Goal: Check status: Check status

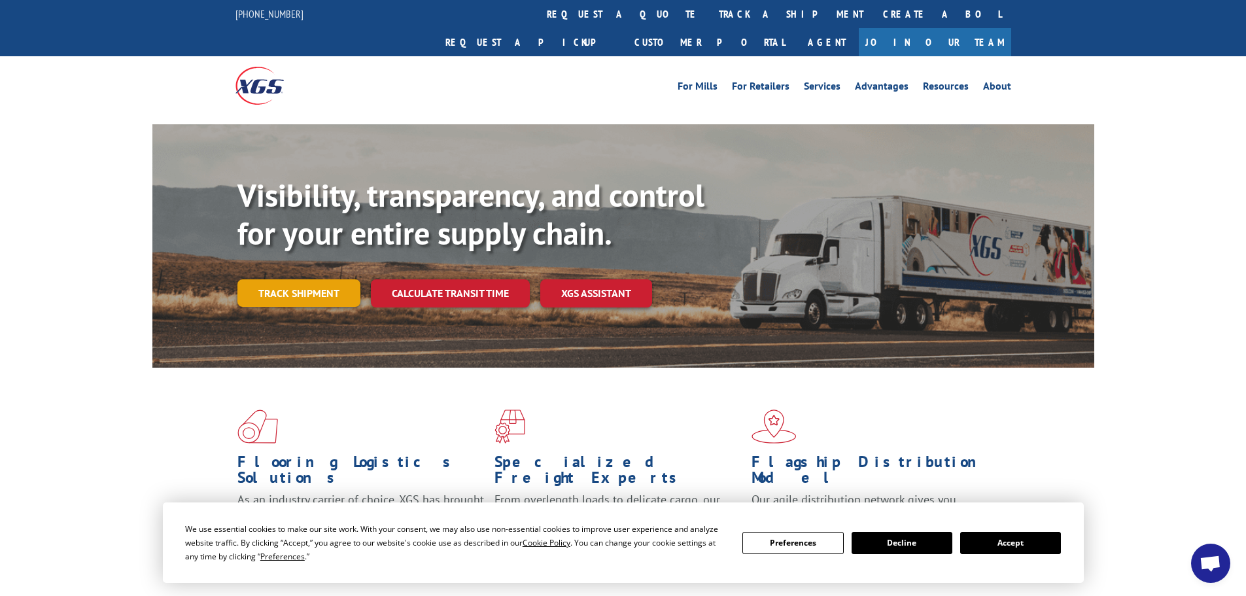
click at [333, 279] on link "Track shipment" at bounding box center [298, 292] width 123 height 27
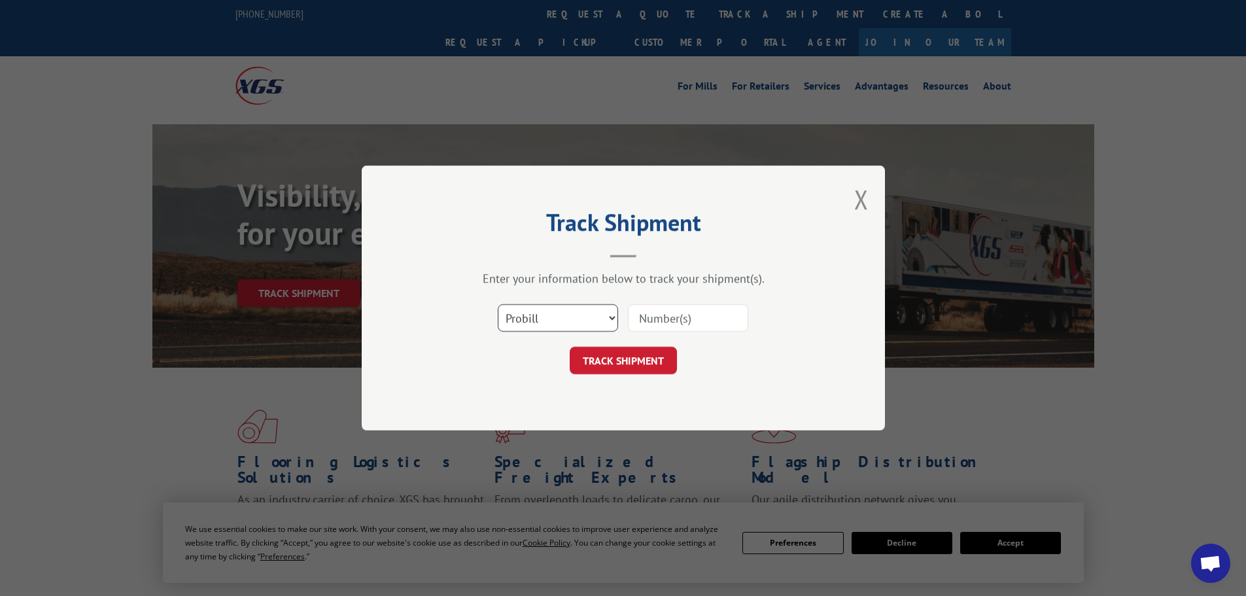
click at [531, 327] on select "Select category... Probill BOL PO" at bounding box center [558, 317] width 120 height 27
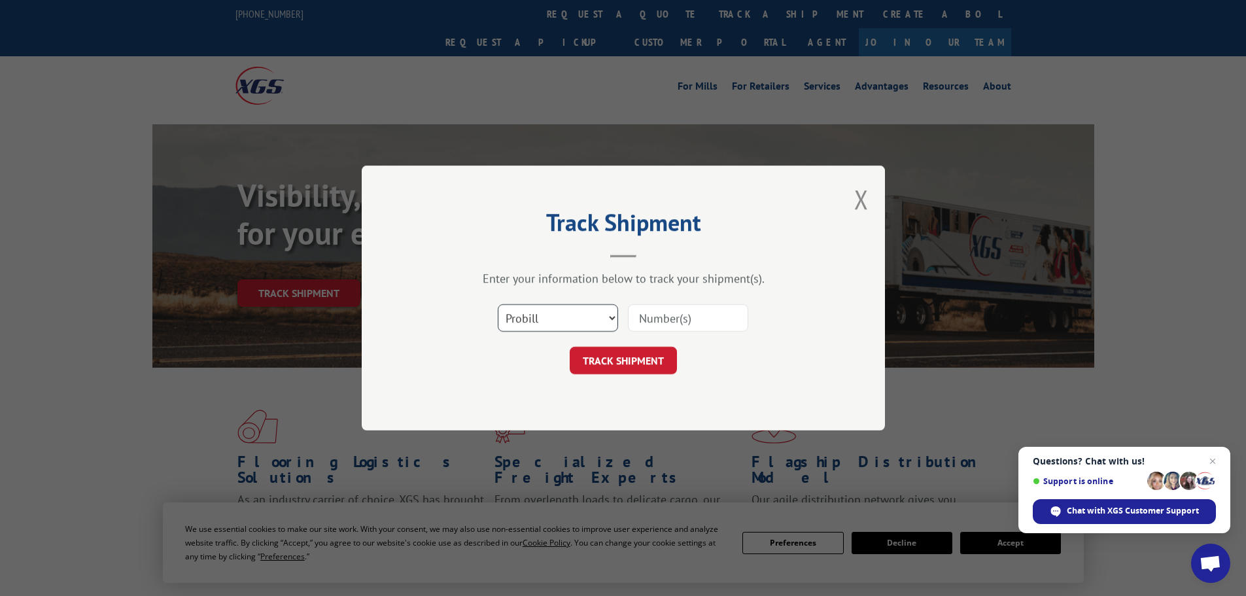
select select "bol"
click at [498, 304] on select "Select category... Probill BOL PO" at bounding box center [558, 317] width 120 height 27
click at [658, 321] on input at bounding box center [688, 317] width 120 height 27
paste input "473913"
type input "473913"
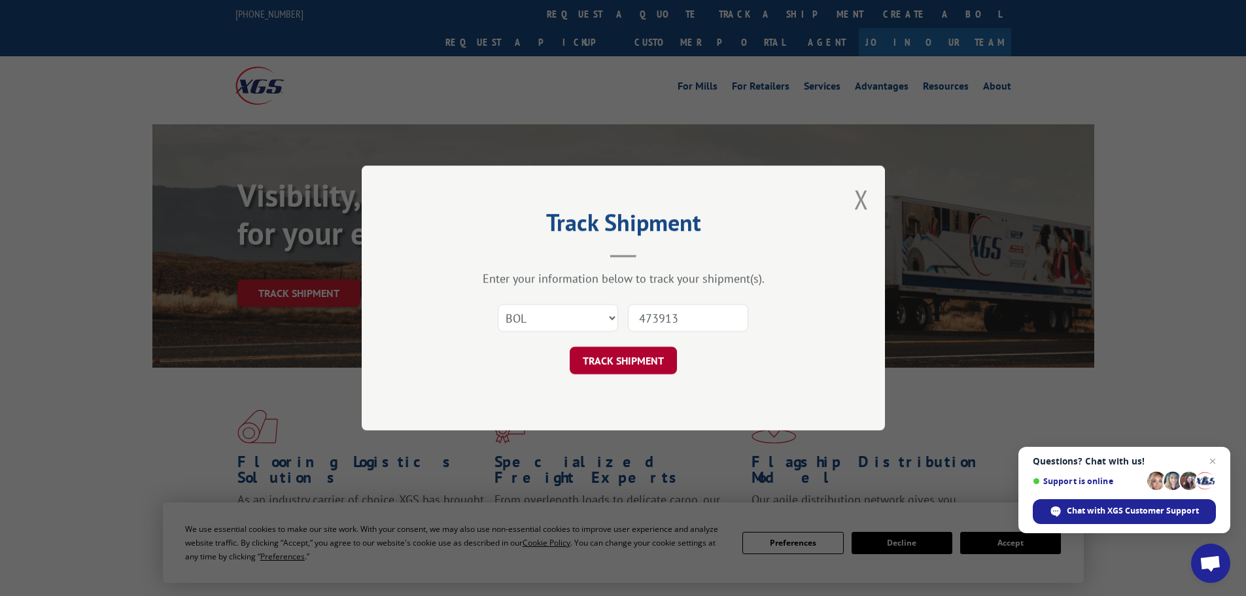
click at [642, 362] on button "TRACK SHIPMENT" at bounding box center [623, 360] width 107 height 27
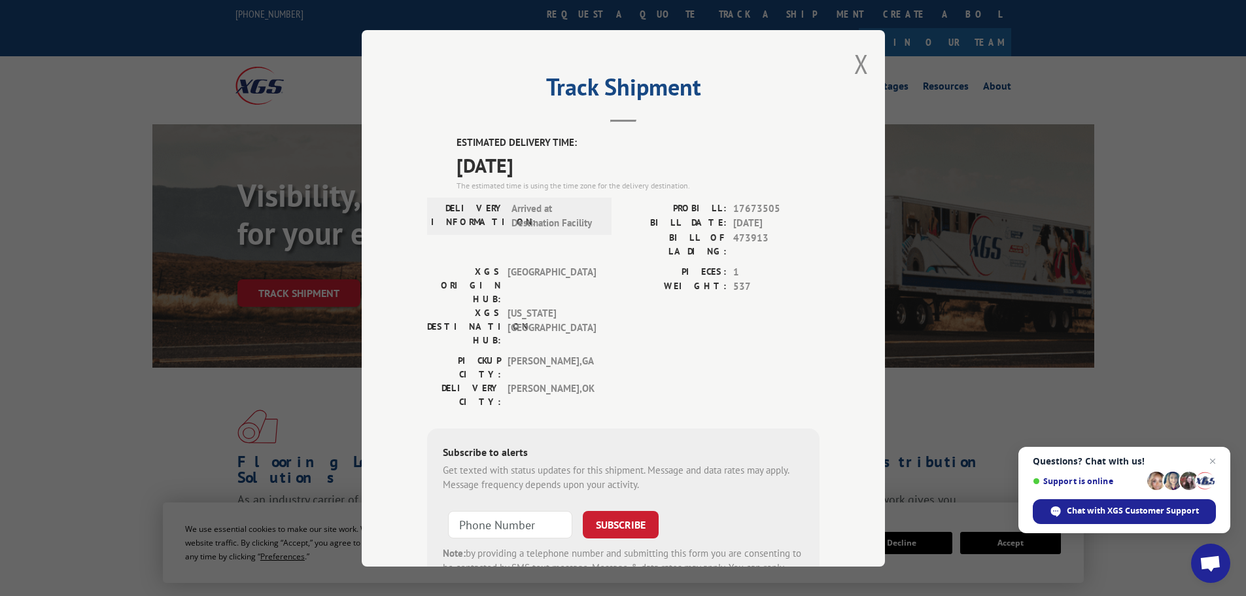
click at [427, 428] on div "Subscribe to alerts Get texted with status updates for this shipment. Message a…" at bounding box center [623, 517] width 393 height 178
drag, startPoint x: 94, startPoint y: 434, endPoint x: 124, endPoint y: 425, distance: 31.7
click at [94, 434] on div "Track Shipment ESTIMATED DELIVERY TIME: [DATE] The estimated time is using the …" at bounding box center [623, 298] width 1246 height 596
click at [856, 62] on button "Close modal" at bounding box center [861, 63] width 14 height 35
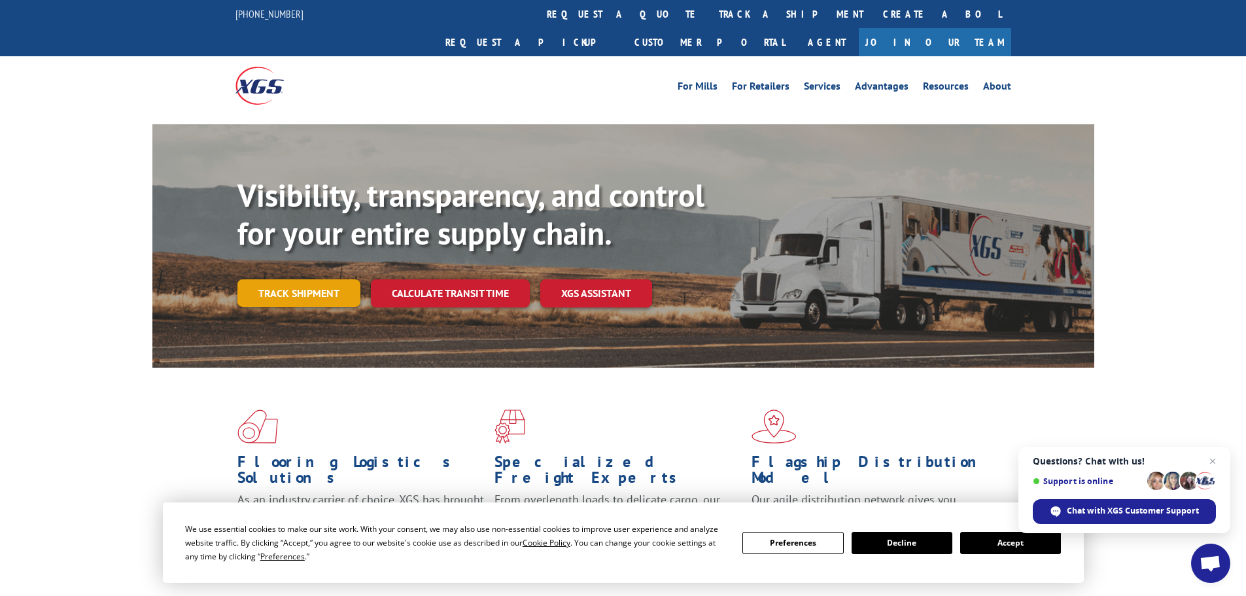
click at [283, 279] on link "Track shipment" at bounding box center [298, 292] width 123 height 27
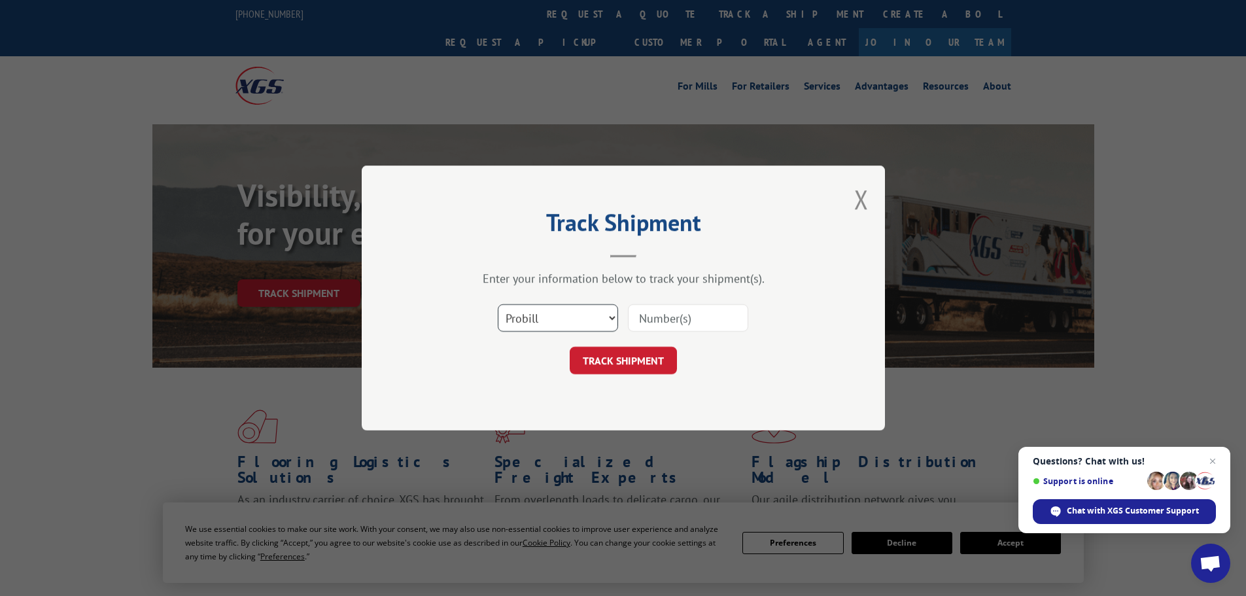
drag, startPoint x: 563, startPoint y: 308, endPoint x: 561, endPoint y: 321, distance: 12.7
click at [563, 308] on select "Select category... Probill BOL PO" at bounding box center [558, 317] width 120 height 27
select select "bol"
click at [498, 304] on select "Select category... Probill BOL PO" at bounding box center [558, 317] width 120 height 27
click at [689, 318] on input at bounding box center [688, 317] width 120 height 27
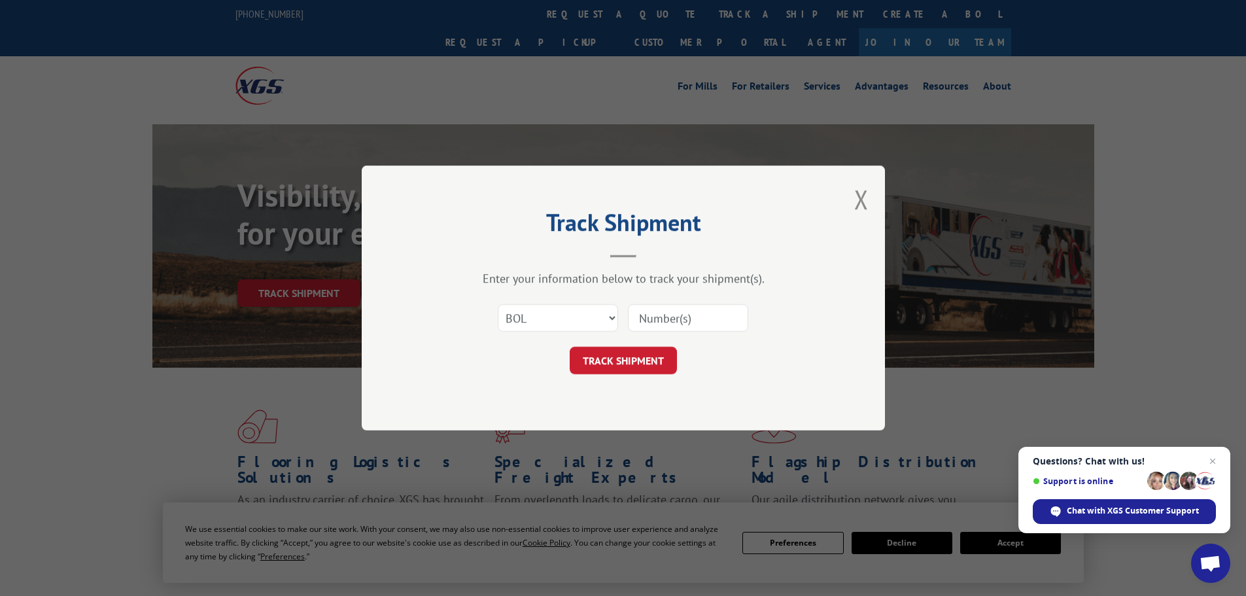
paste input "5530914"
type input "5530914"
click at [648, 366] on button "TRACK SHIPMENT" at bounding box center [623, 360] width 107 height 27
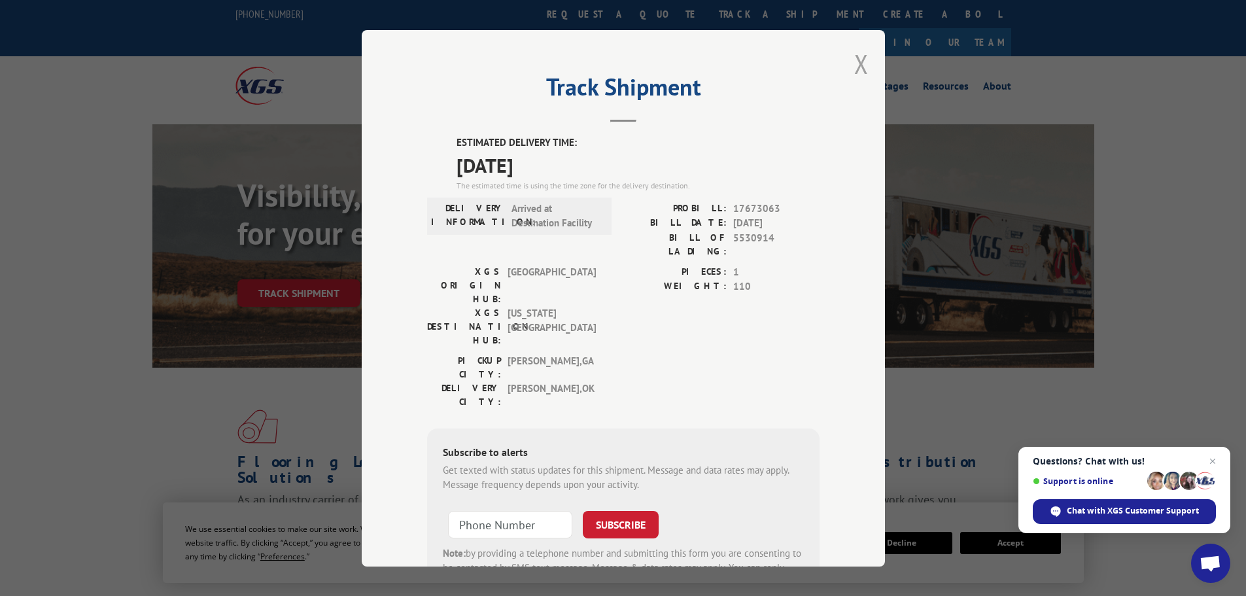
click at [854, 69] on button "Close modal" at bounding box center [861, 63] width 14 height 35
